Goal: Browse casually

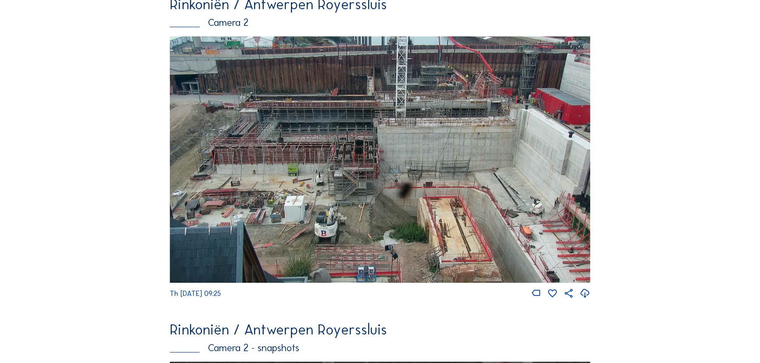
scroll to position [79, 0]
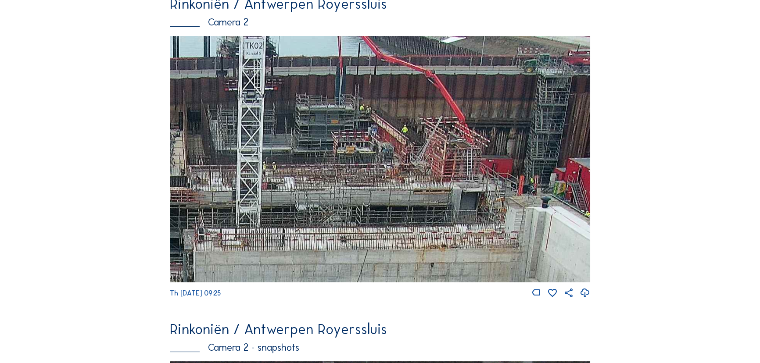
drag, startPoint x: 406, startPoint y: 168, endPoint x: 415, endPoint y: 148, distance: 21.6
click at [409, 194] on img at bounding box center [380, 159] width 420 height 247
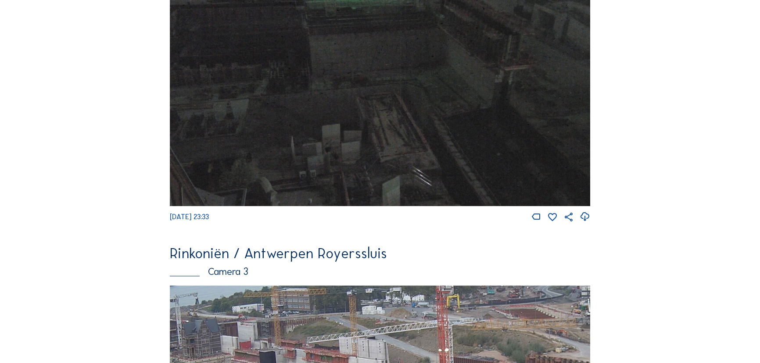
scroll to position [1037, 0]
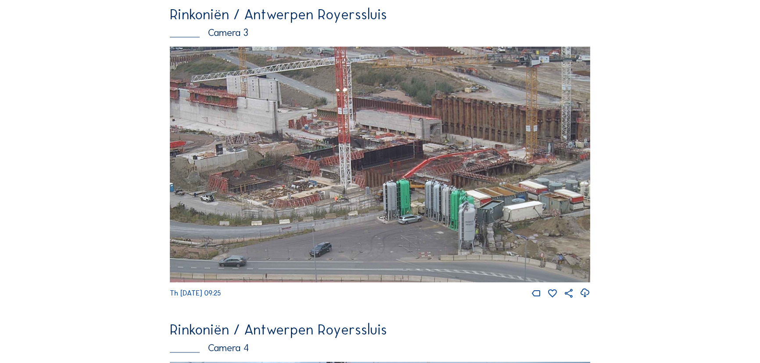
drag, startPoint x: 523, startPoint y: 140, endPoint x: 491, endPoint y: 181, distance: 52.8
click at [491, 181] on img at bounding box center [380, 165] width 420 height 236
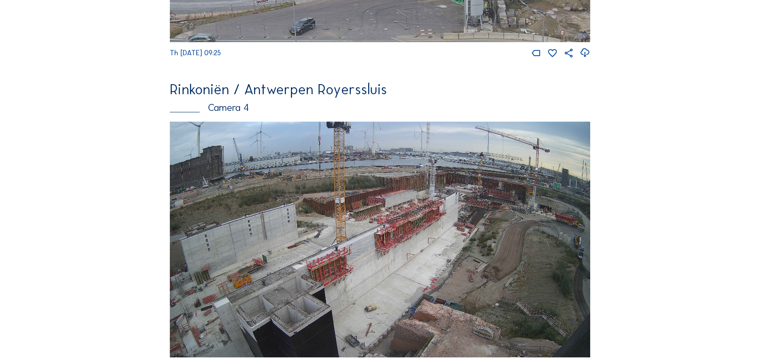
scroll to position [1276, 0]
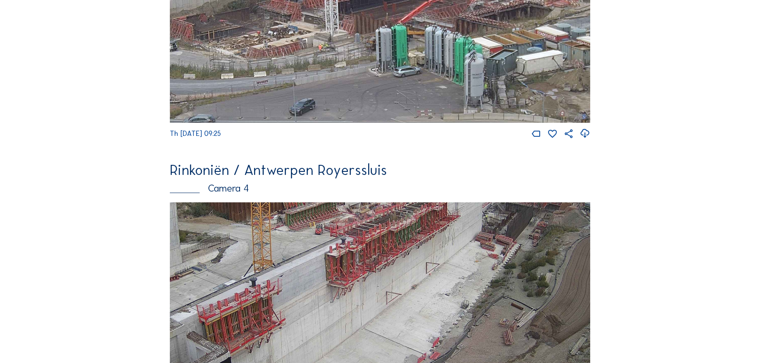
drag, startPoint x: 320, startPoint y: 262, endPoint x: 462, endPoint y: 228, distance: 145.8
click at [402, 234] on img at bounding box center [380, 320] width 420 height 236
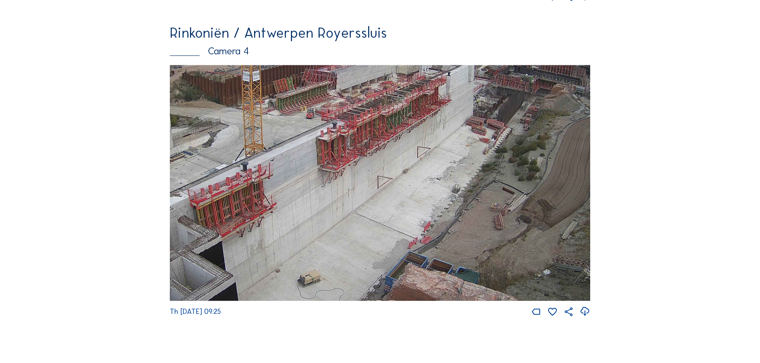
scroll to position [1356, 0]
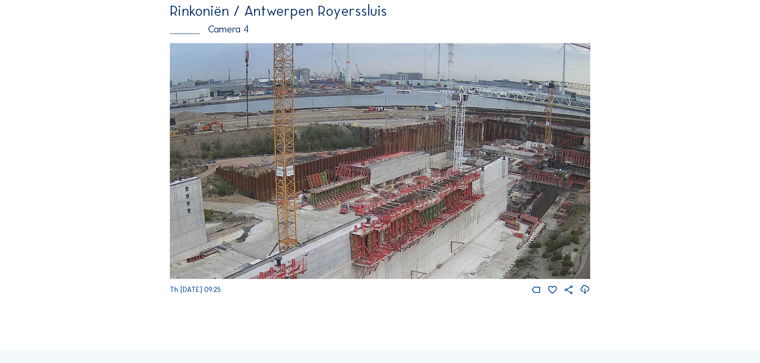
drag, startPoint x: 451, startPoint y: 170, endPoint x: 475, endPoint y: 251, distance: 84.3
click at [487, 279] on img at bounding box center [380, 161] width 420 height 236
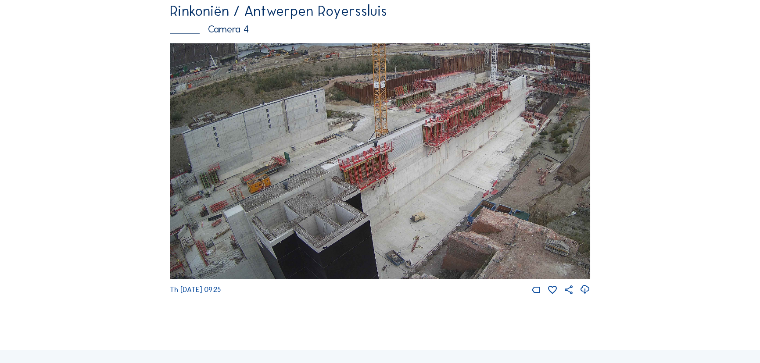
drag, startPoint x: 430, startPoint y: 228, endPoint x: 487, endPoint y: 154, distance: 92.9
click at [492, 153] on img at bounding box center [380, 161] width 420 height 236
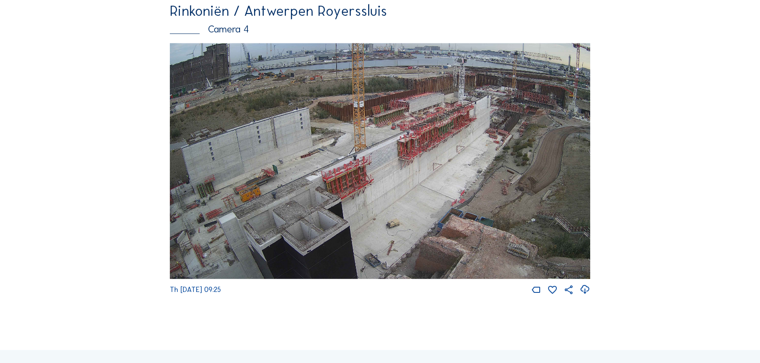
drag, startPoint x: 340, startPoint y: 216, endPoint x: 376, endPoint y: 166, distance: 61.7
click at [375, 167] on img at bounding box center [380, 161] width 420 height 236
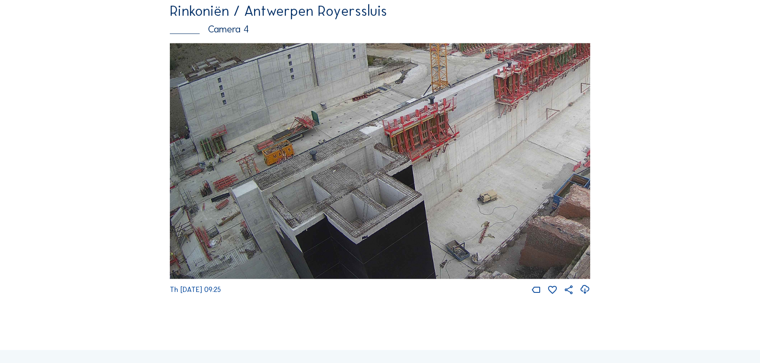
drag, startPoint x: 323, startPoint y: 197, endPoint x: 364, endPoint y: 118, distance: 89.1
click at [364, 118] on img at bounding box center [380, 161] width 420 height 236
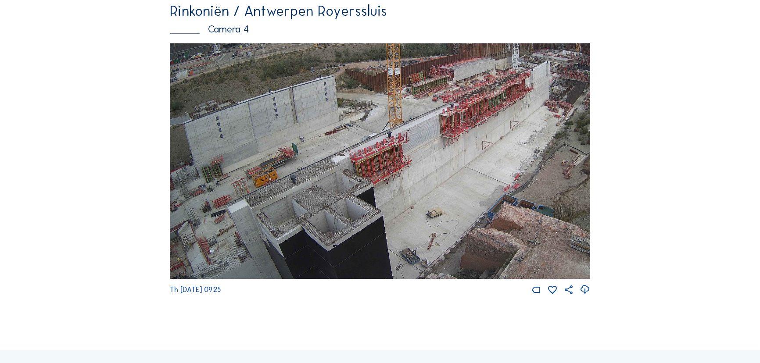
drag, startPoint x: 245, startPoint y: 259, endPoint x: 358, endPoint y: 190, distance: 131.8
click at [355, 192] on img at bounding box center [380, 161] width 420 height 236
